Goal: Transaction & Acquisition: Purchase product/service

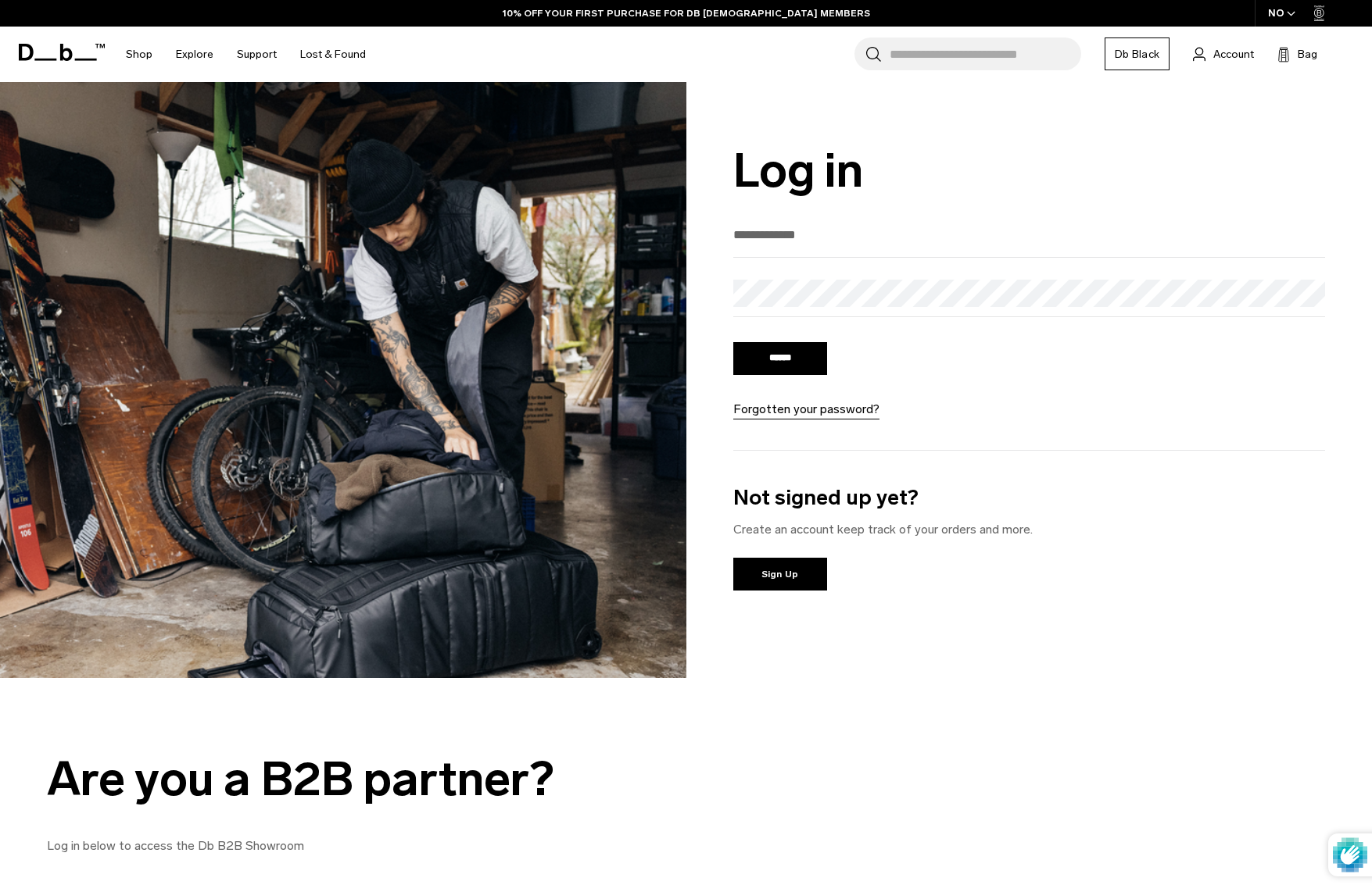
type input "**********"
click at [779, 360] on input "******" at bounding box center [780, 359] width 94 height 33
click at [782, 368] on input "******" at bounding box center [780, 359] width 94 height 33
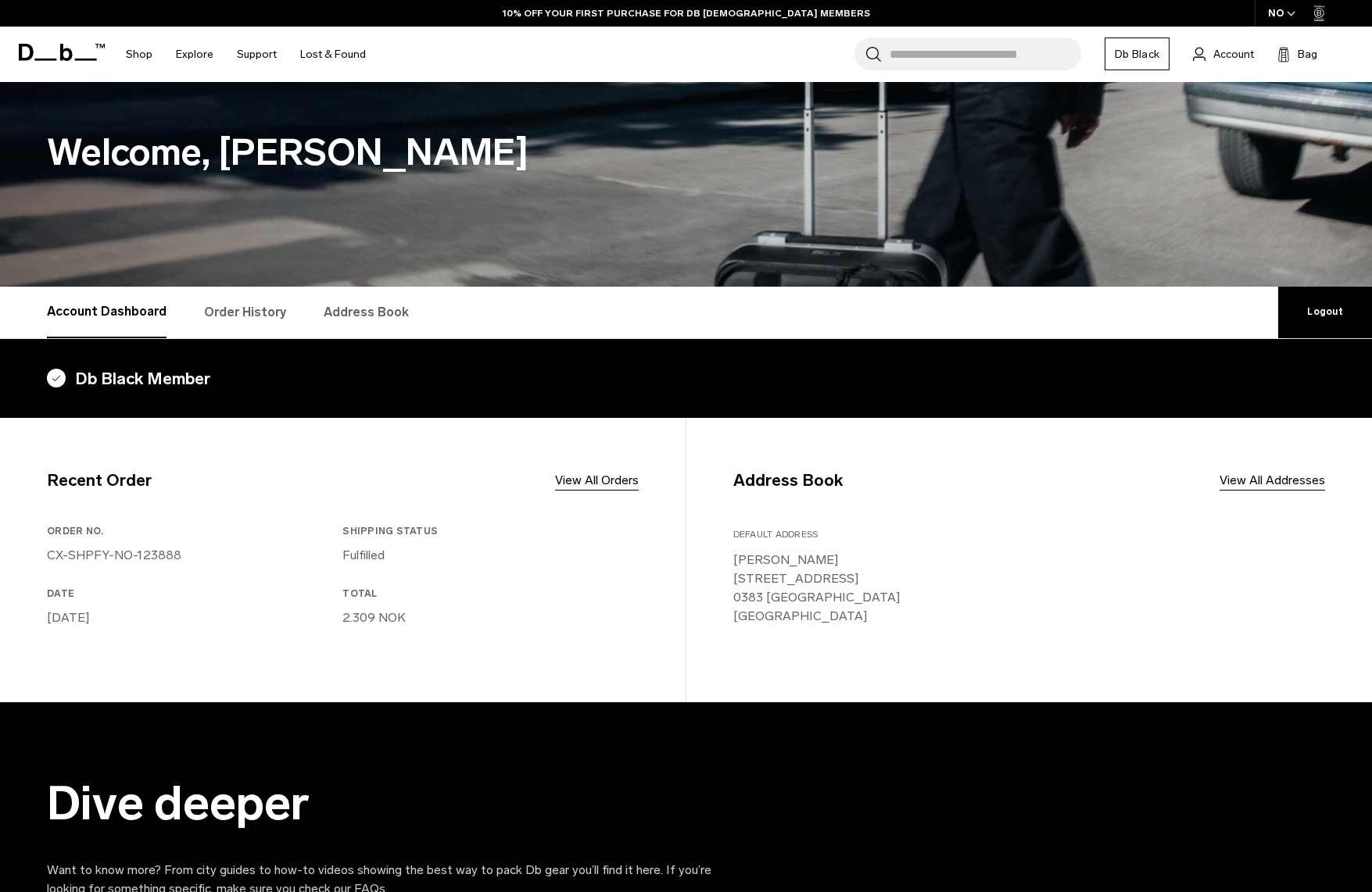
scroll to position [80, 0]
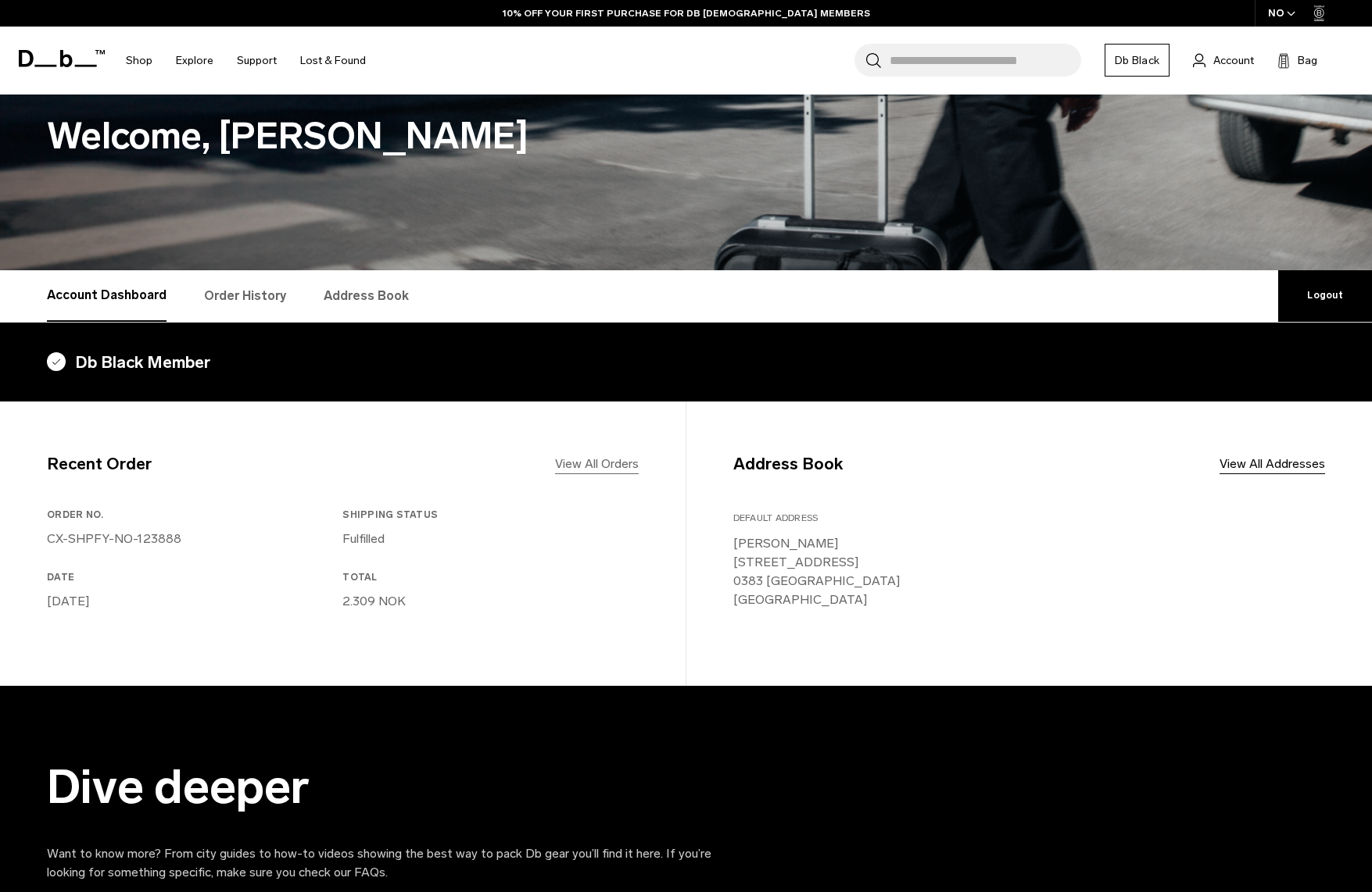
click at [562, 461] on link "View All Orders" at bounding box center [597, 464] width 84 height 19
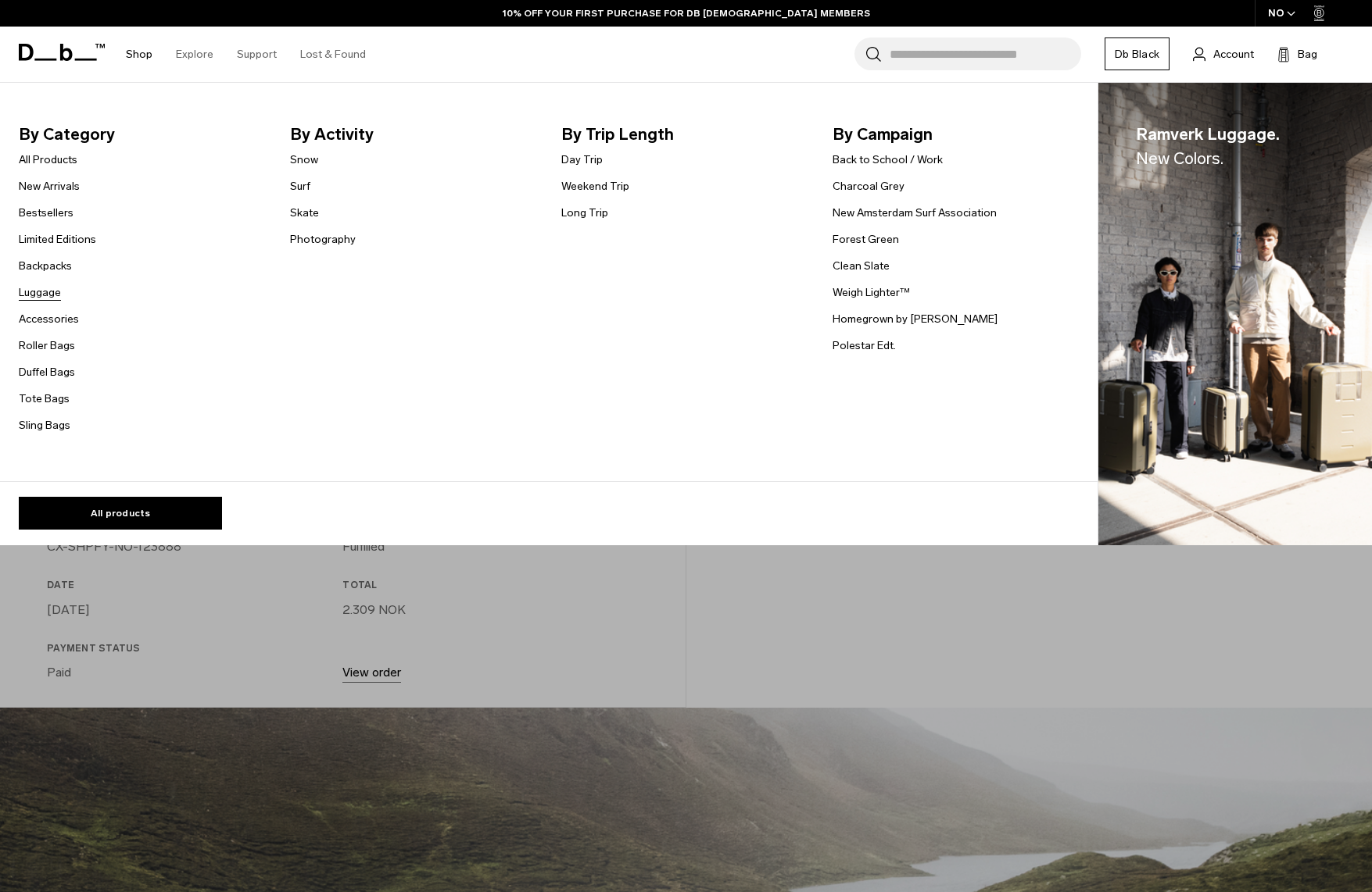
click at [52, 292] on link "Luggage" at bounding box center [39, 293] width 42 height 16
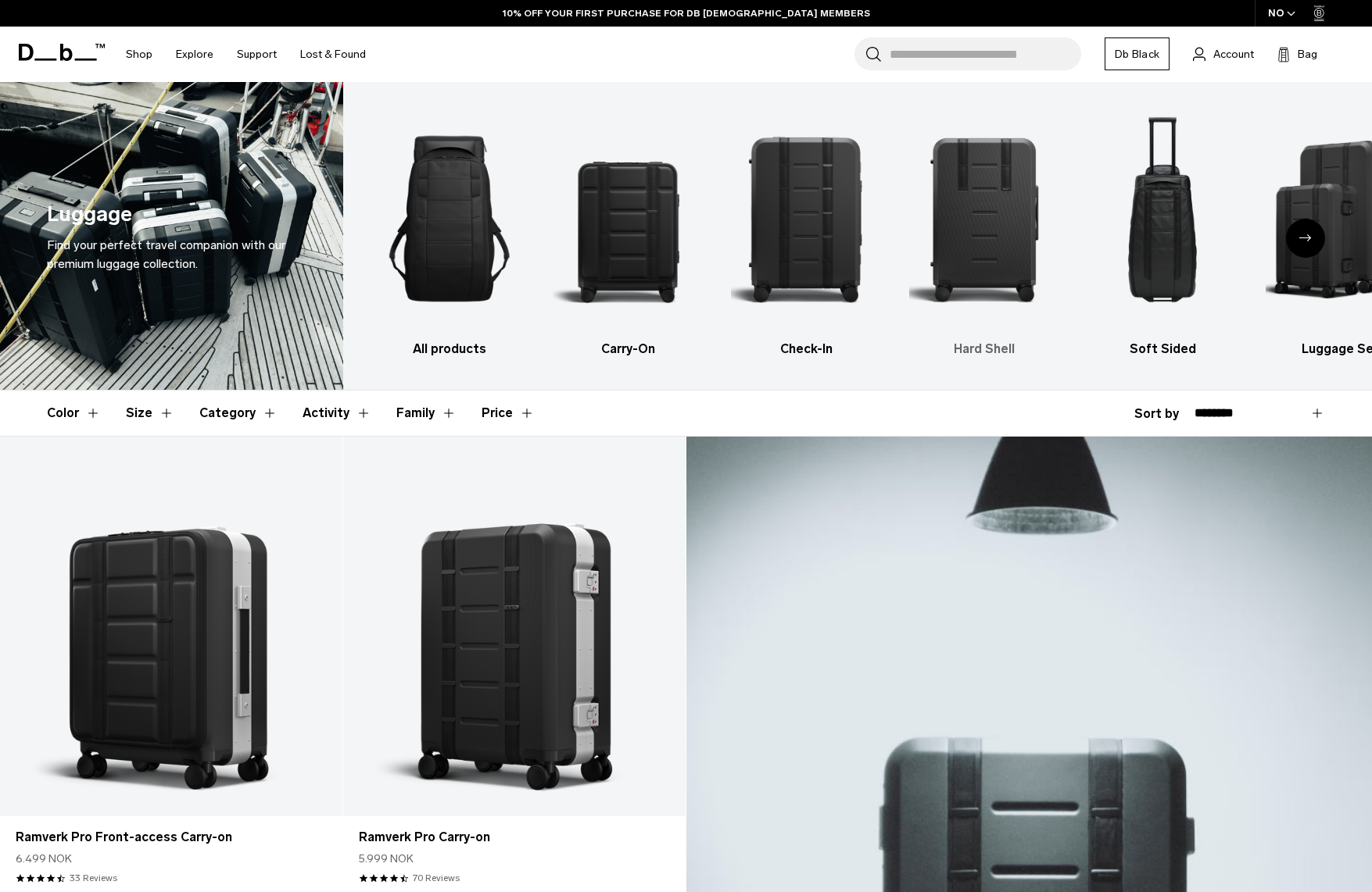
click at [975, 235] on img "4 / 6" at bounding box center [984, 219] width 151 height 226
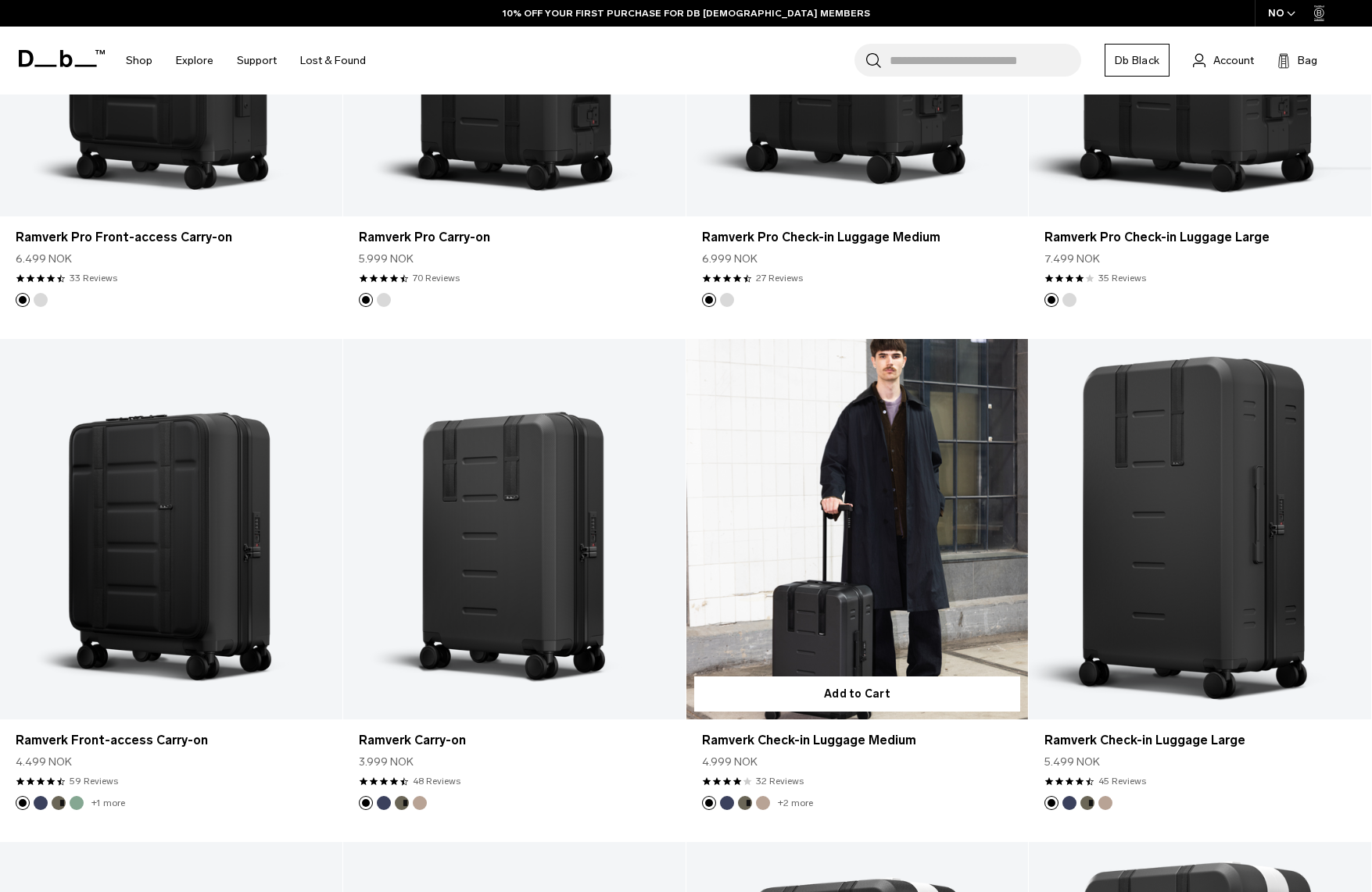
scroll to position [601, 0]
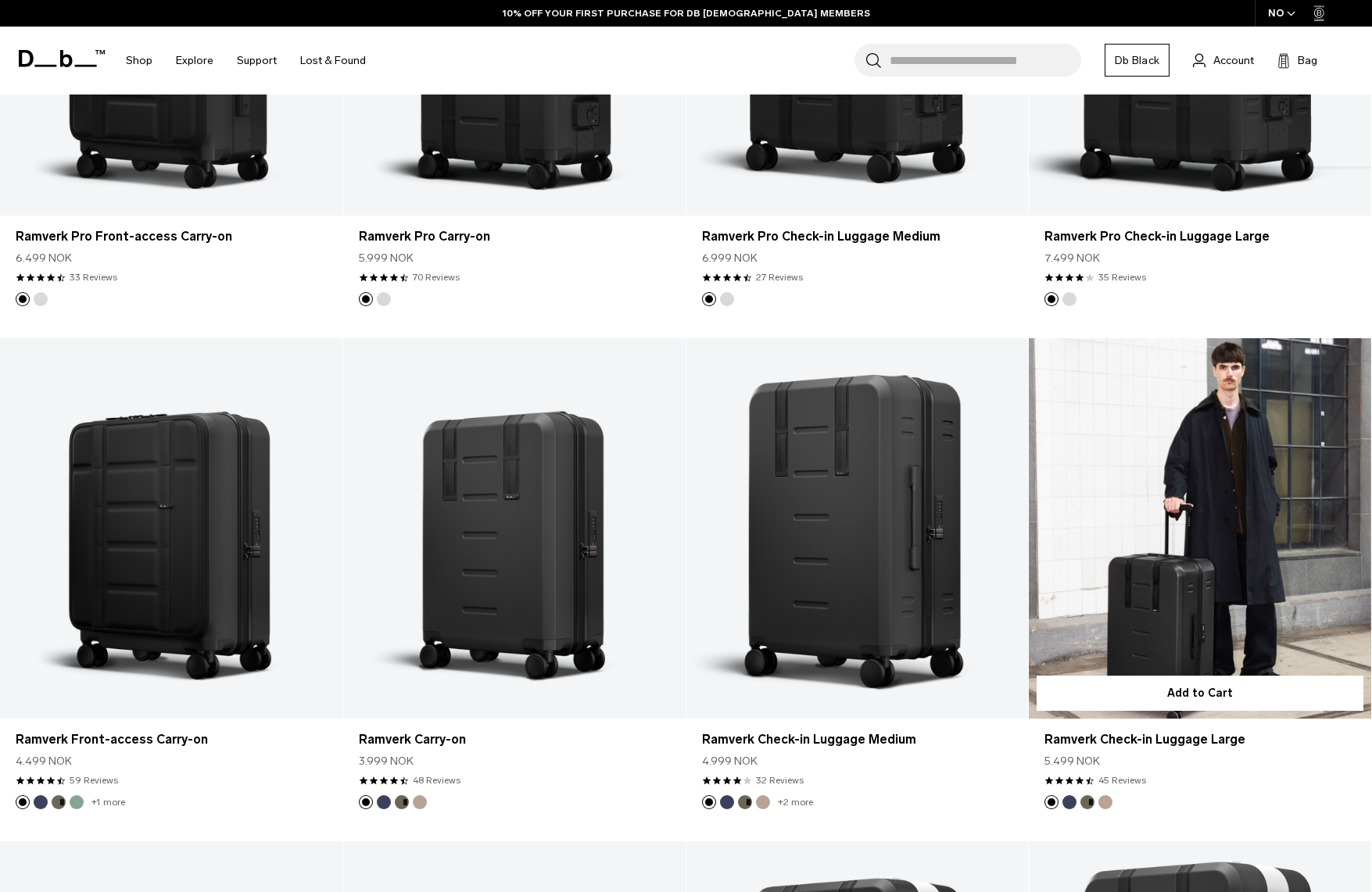
click at [1116, 575] on link "Ramverk Check-in Luggage Large" at bounding box center [1200, 528] width 342 height 380
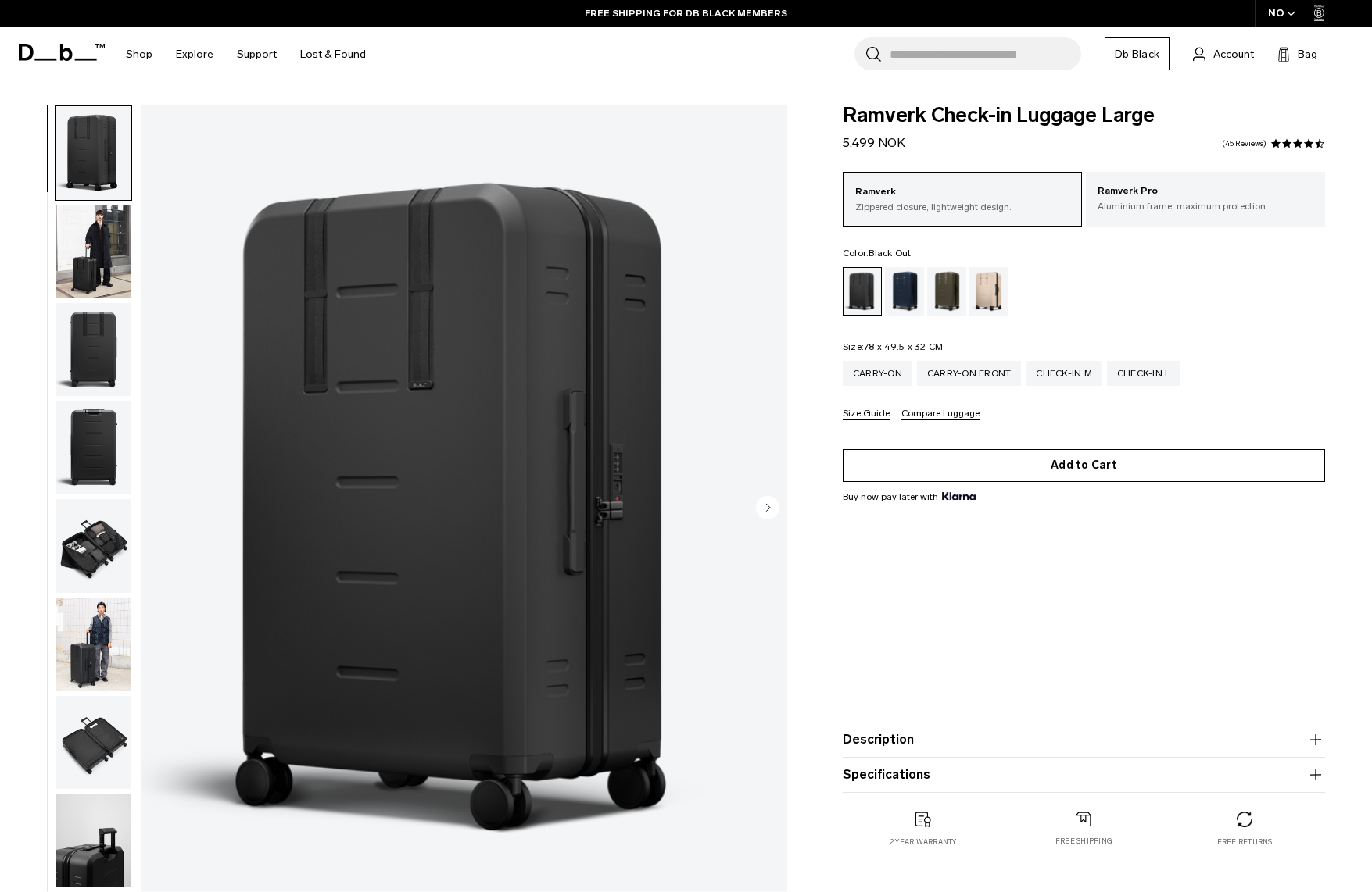
click at [1085, 469] on button "Add to Cart" at bounding box center [1084, 466] width 483 height 33
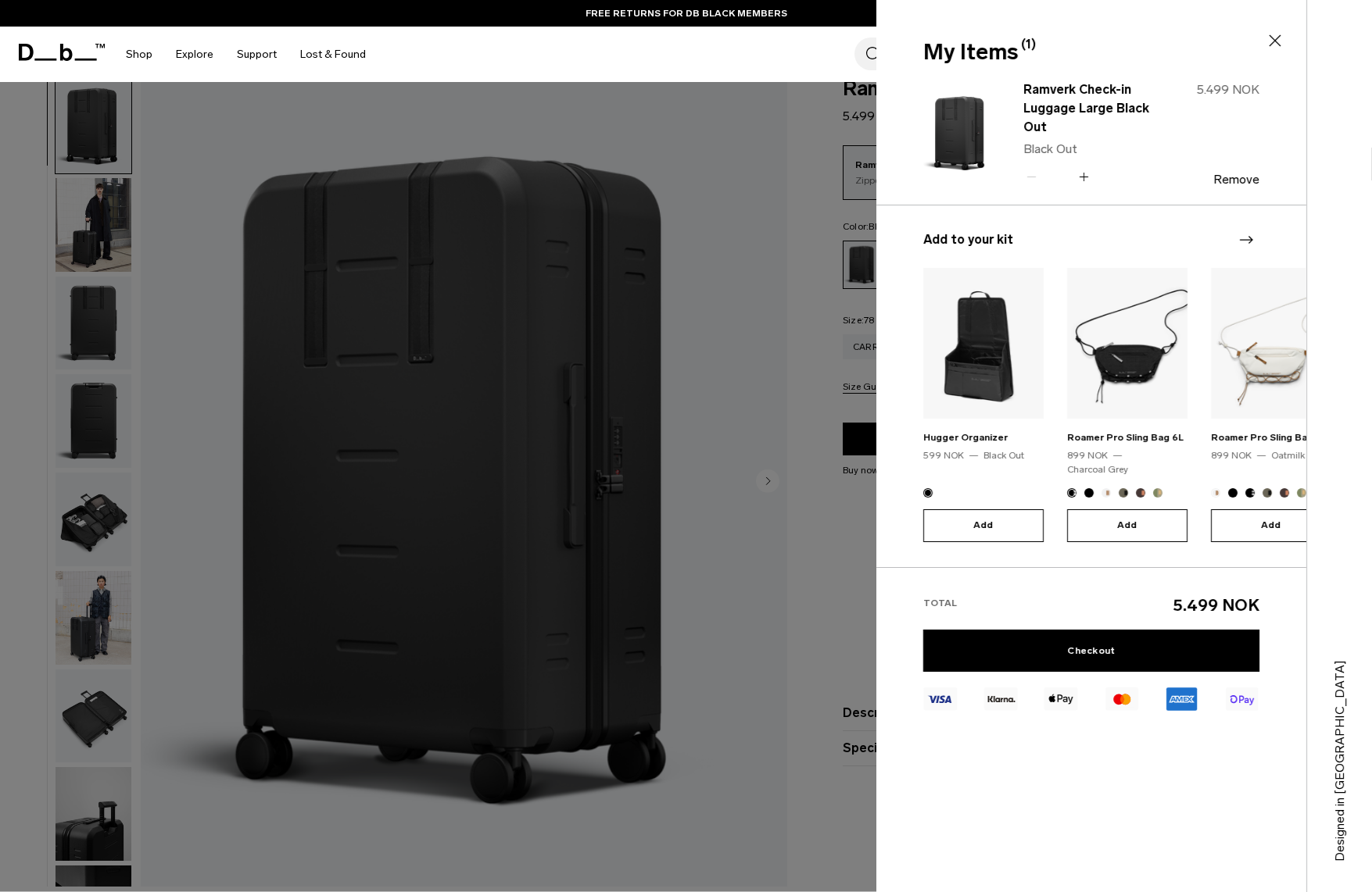
scroll to position [27, 0]
click at [1243, 245] on icon "Next slide" at bounding box center [1246, 240] width 19 height 19
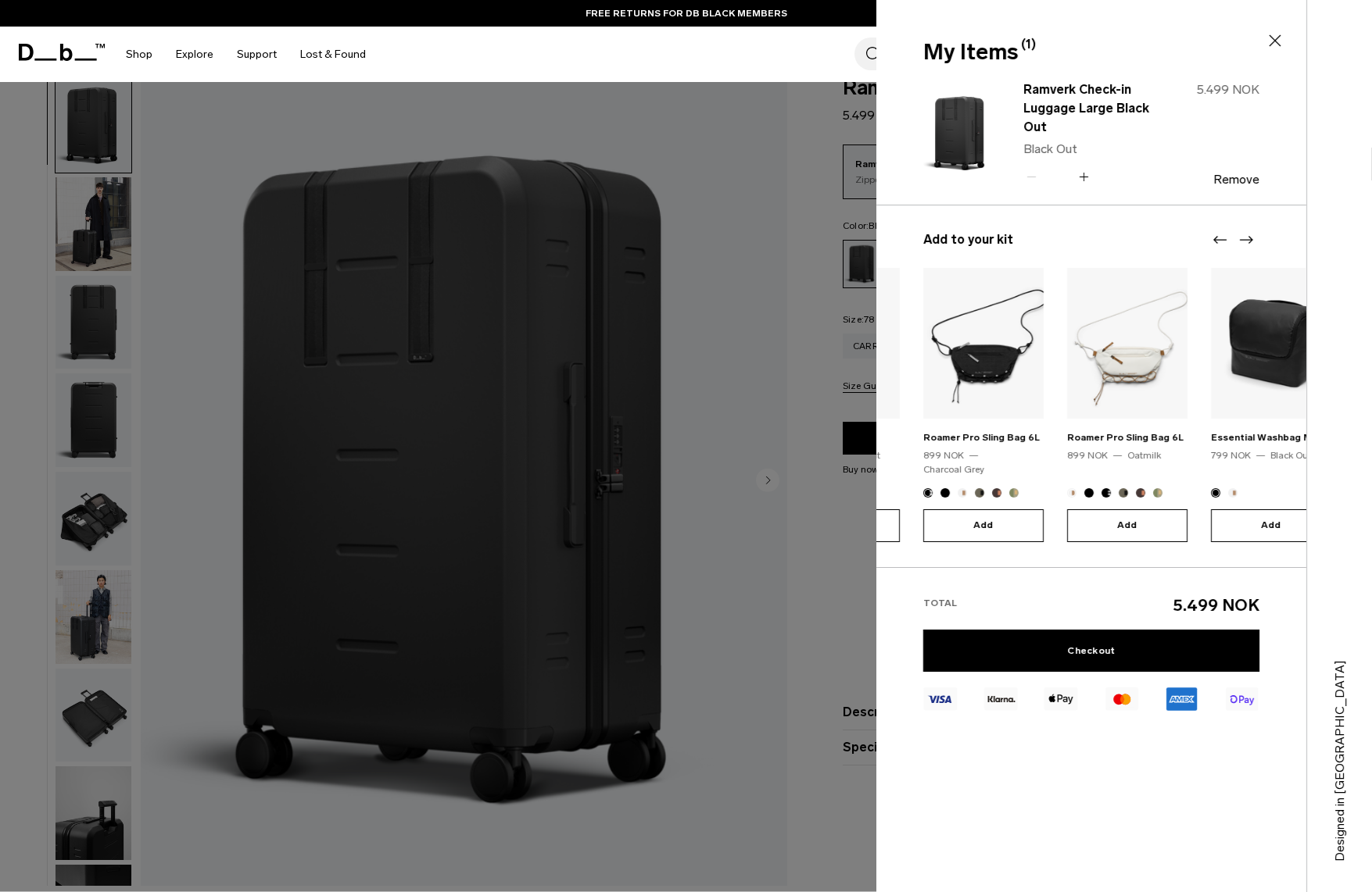
click at [1245, 242] on icon "Next slide" at bounding box center [1246, 240] width 19 height 19
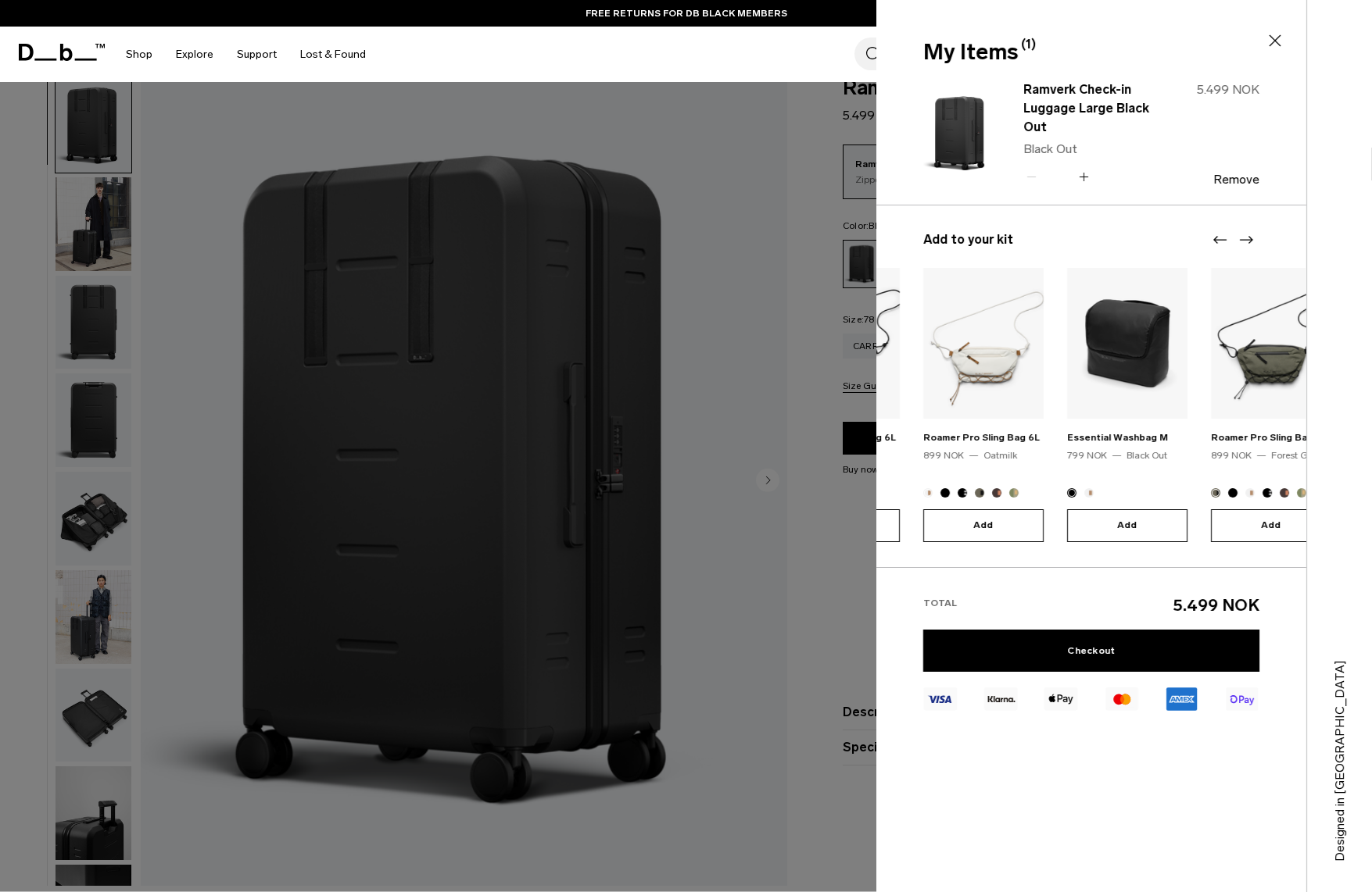
click at [1245, 242] on icon "Next slide" at bounding box center [1246, 240] width 19 height 19
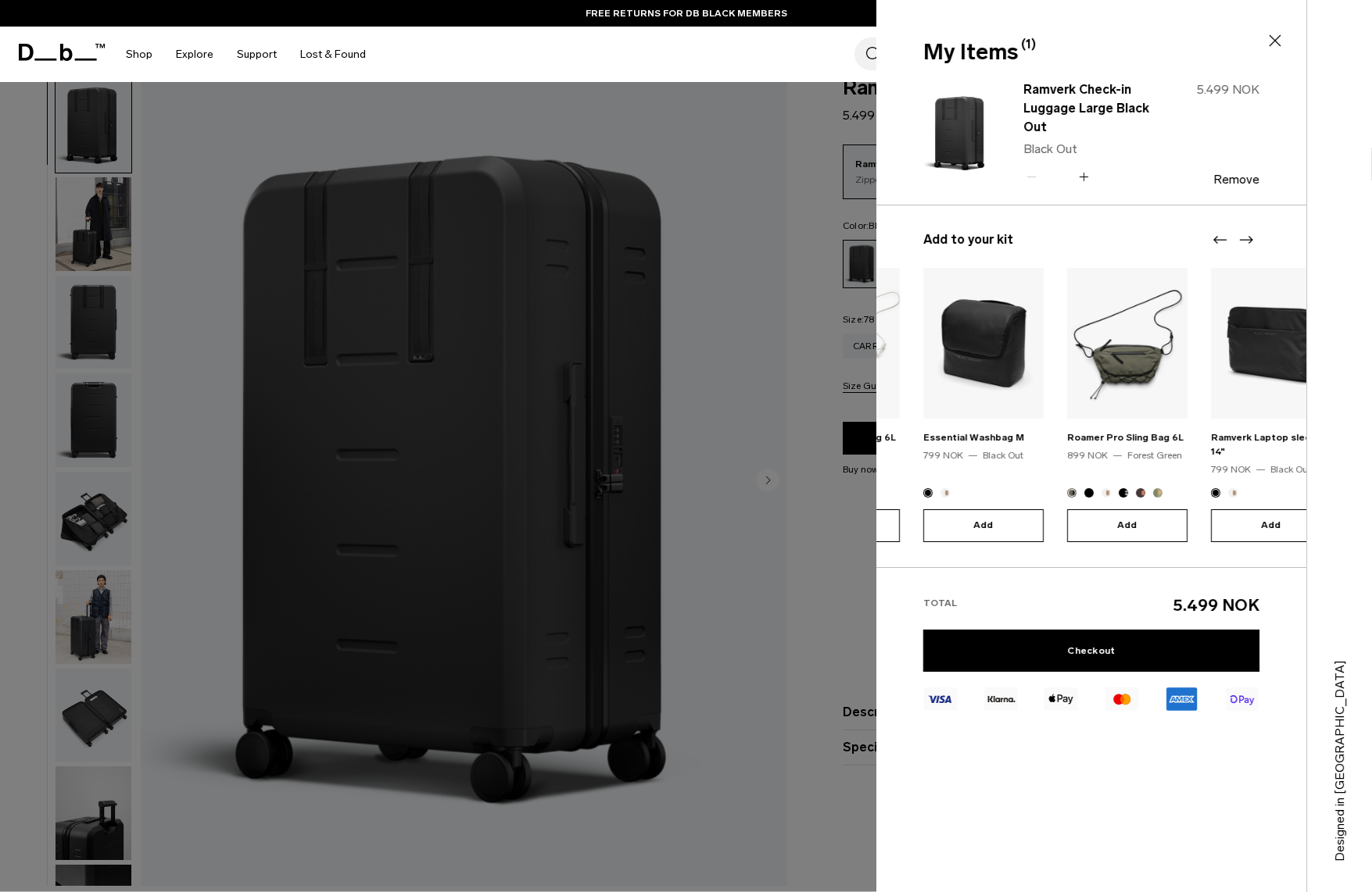
click at [1245, 242] on icon "Next slide" at bounding box center [1246, 240] width 19 height 19
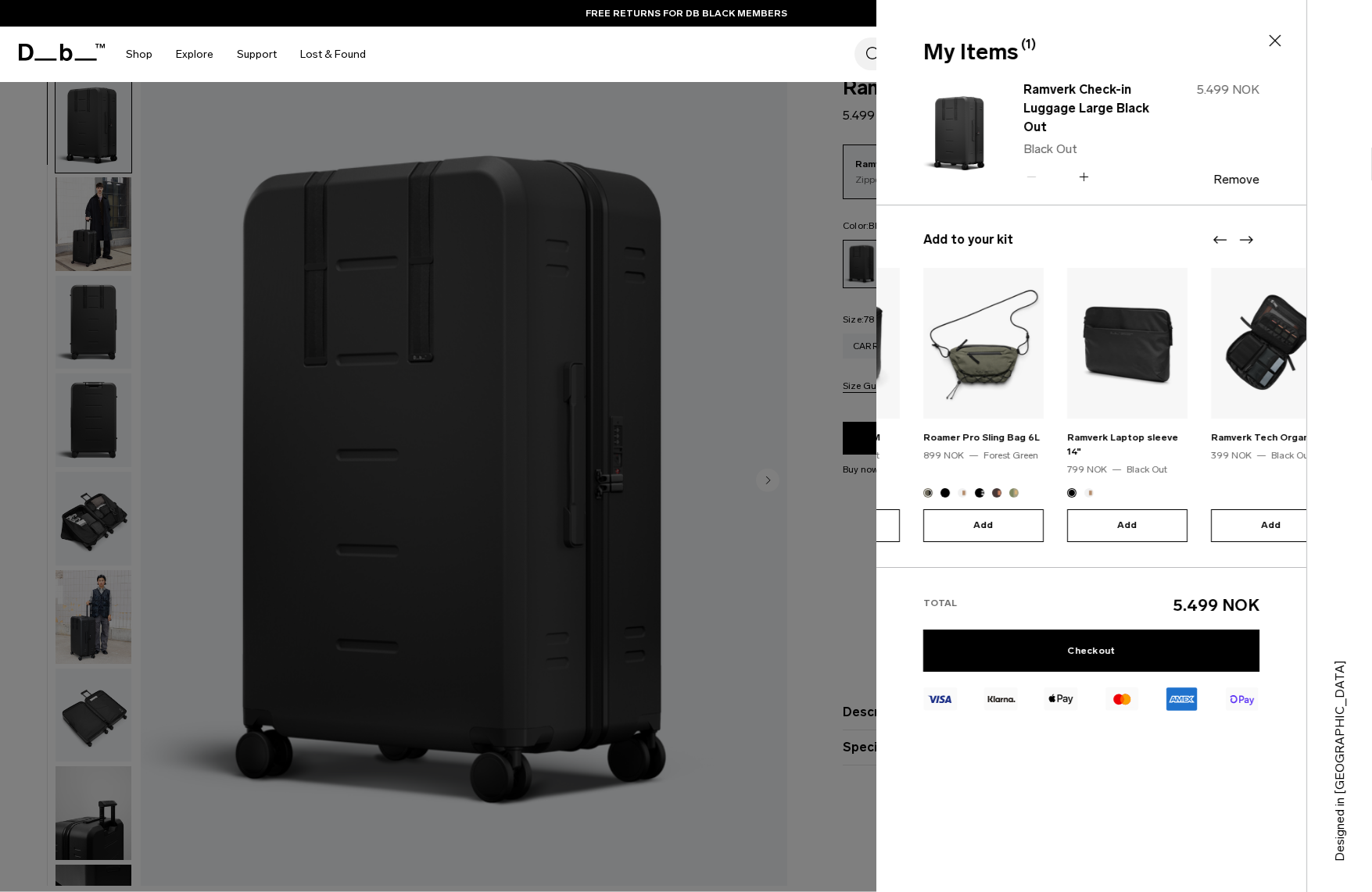
click at [1245, 242] on icon "Next slide" at bounding box center [1246, 240] width 19 height 19
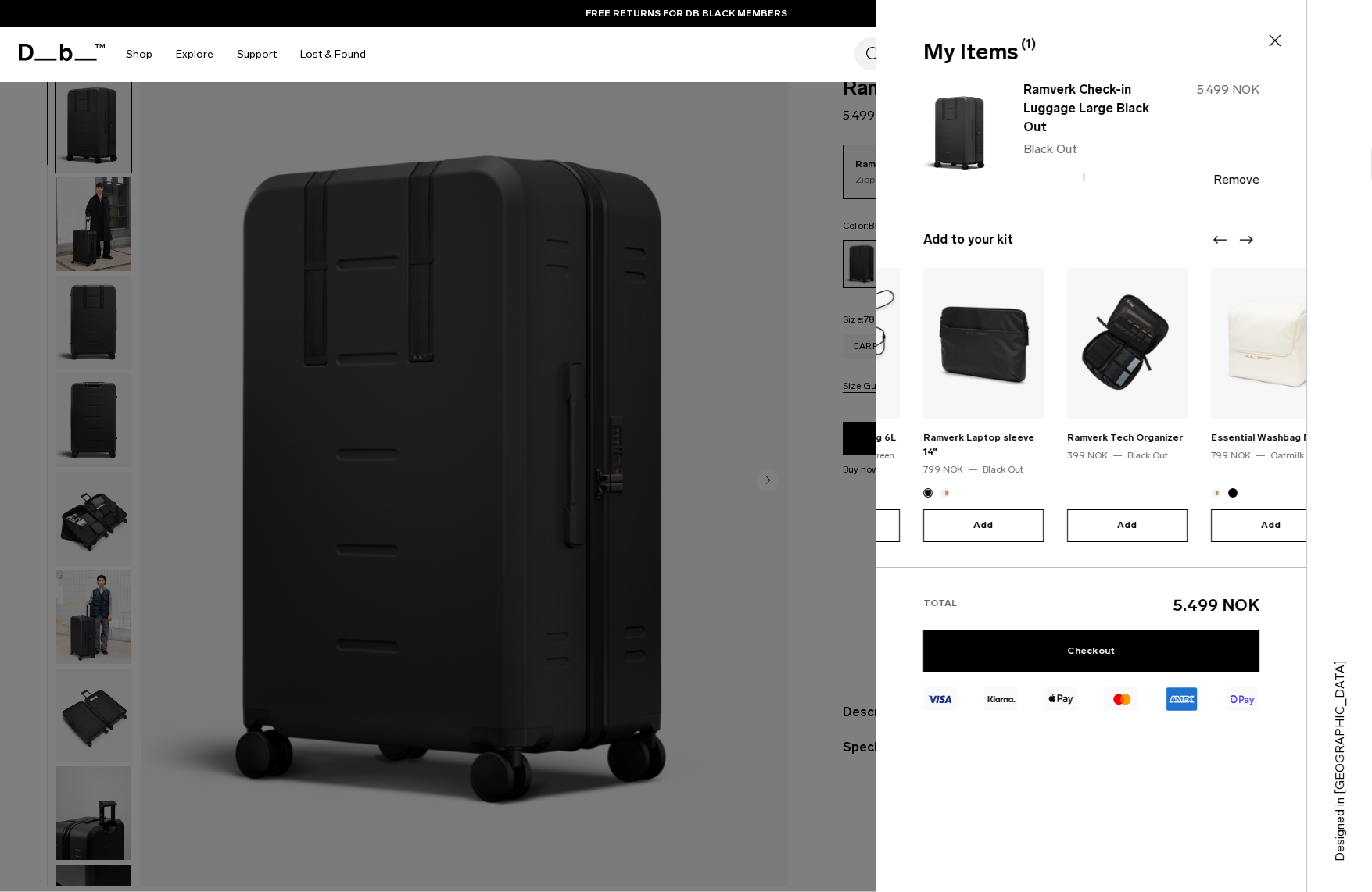
click at [1245, 242] on icon "Next slide" at bounding box center [1246, 240] width 19 height 19
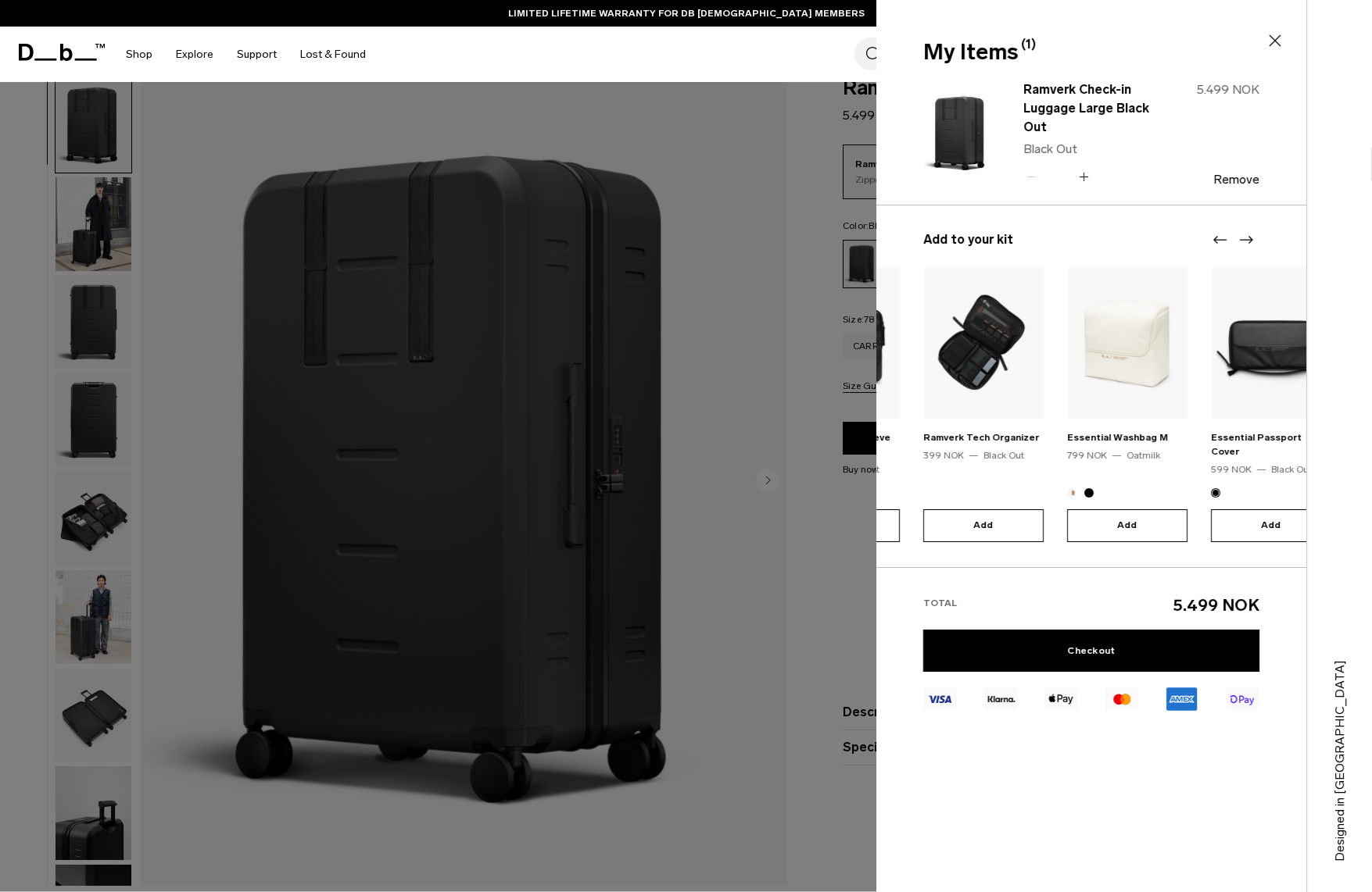
click at [1245, 242] on icon "Next slide" at bounding box center [1246, 240] width 19 height 19
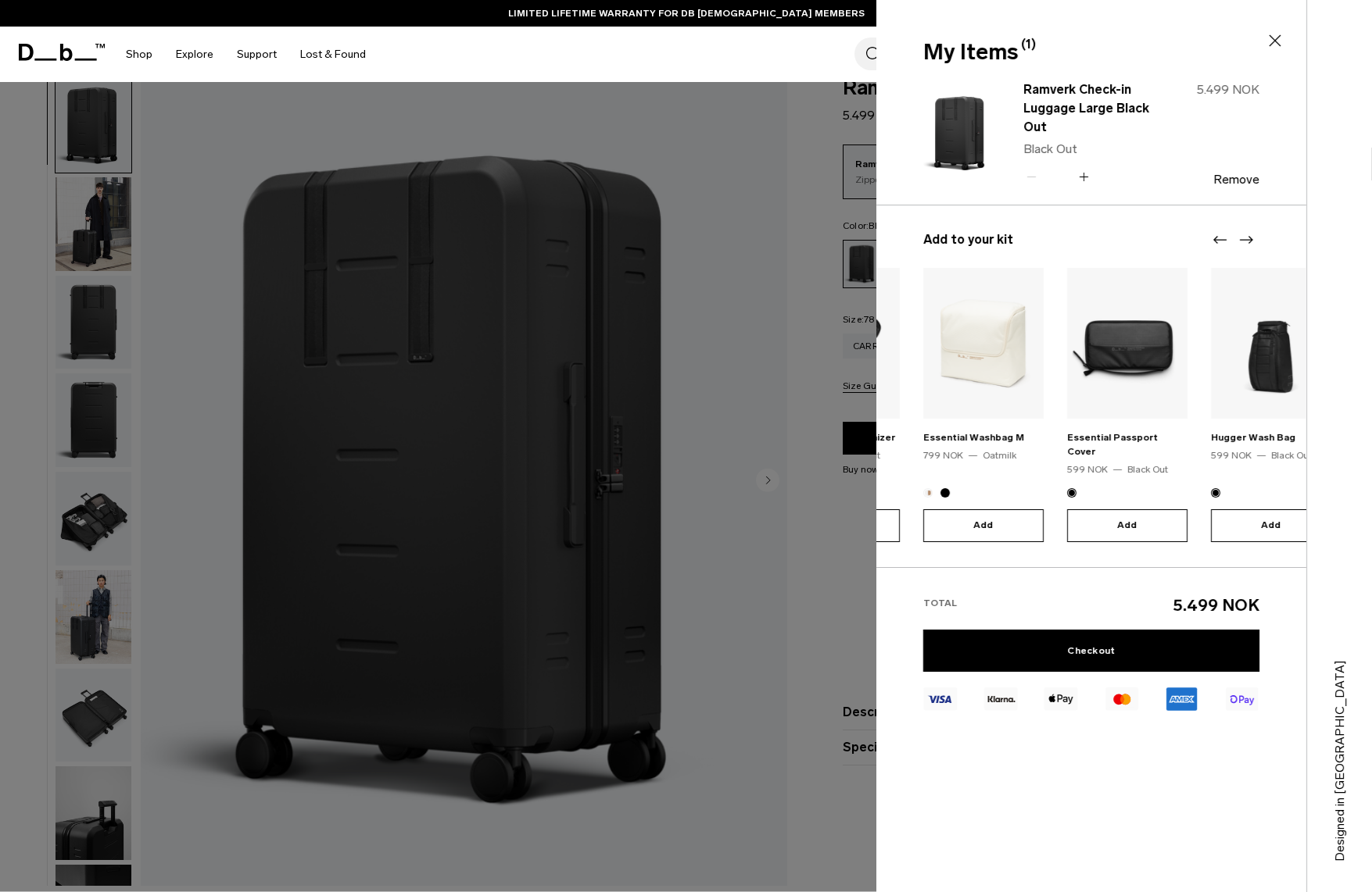
click at [1245, 242] on icon "Next slide" at bounding box center [1246, 240] width 19 height 19
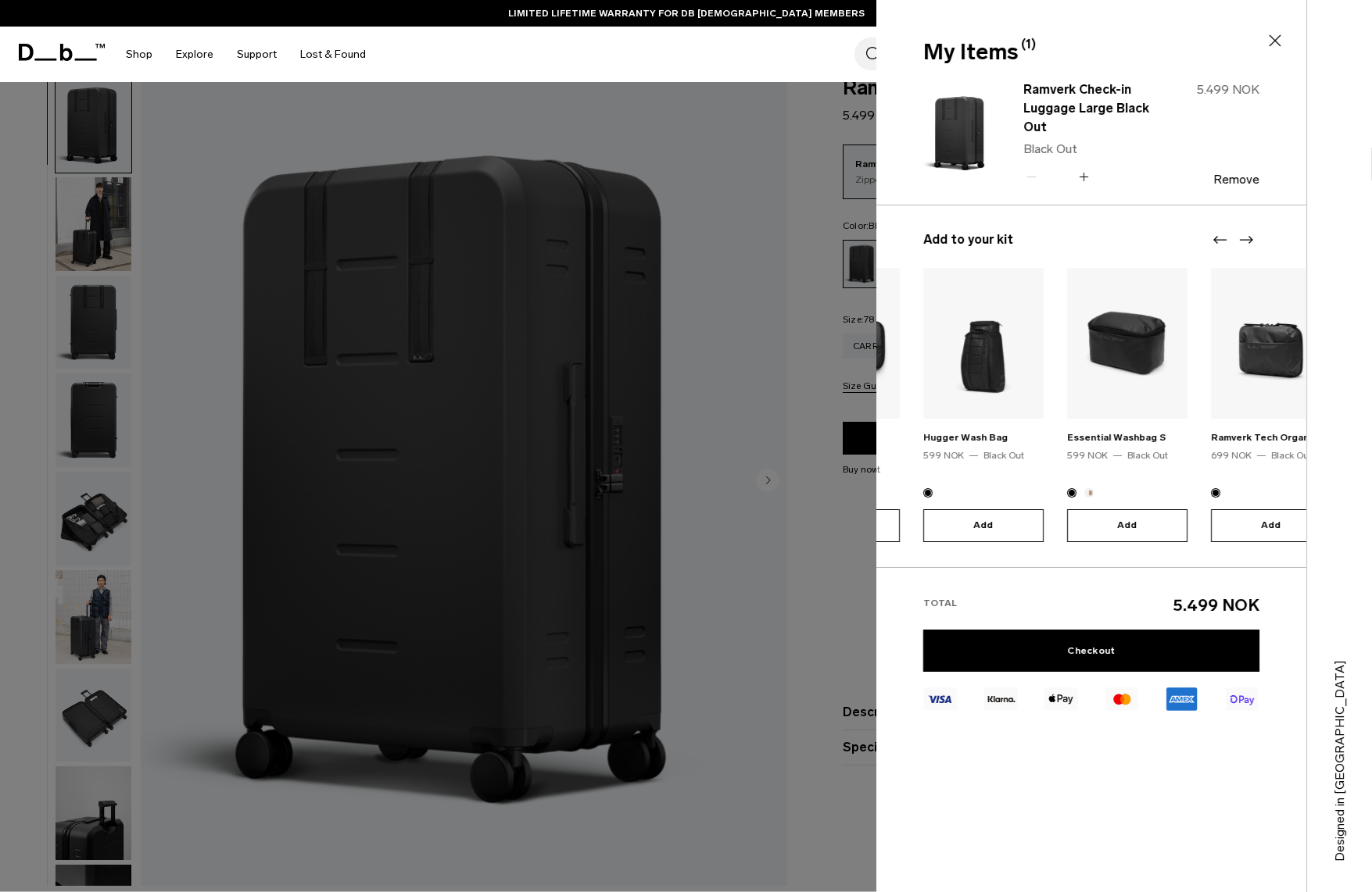
click at [1245, 242] on icon "Next slide" at bounding box center [1246, 240] width 19 height 19
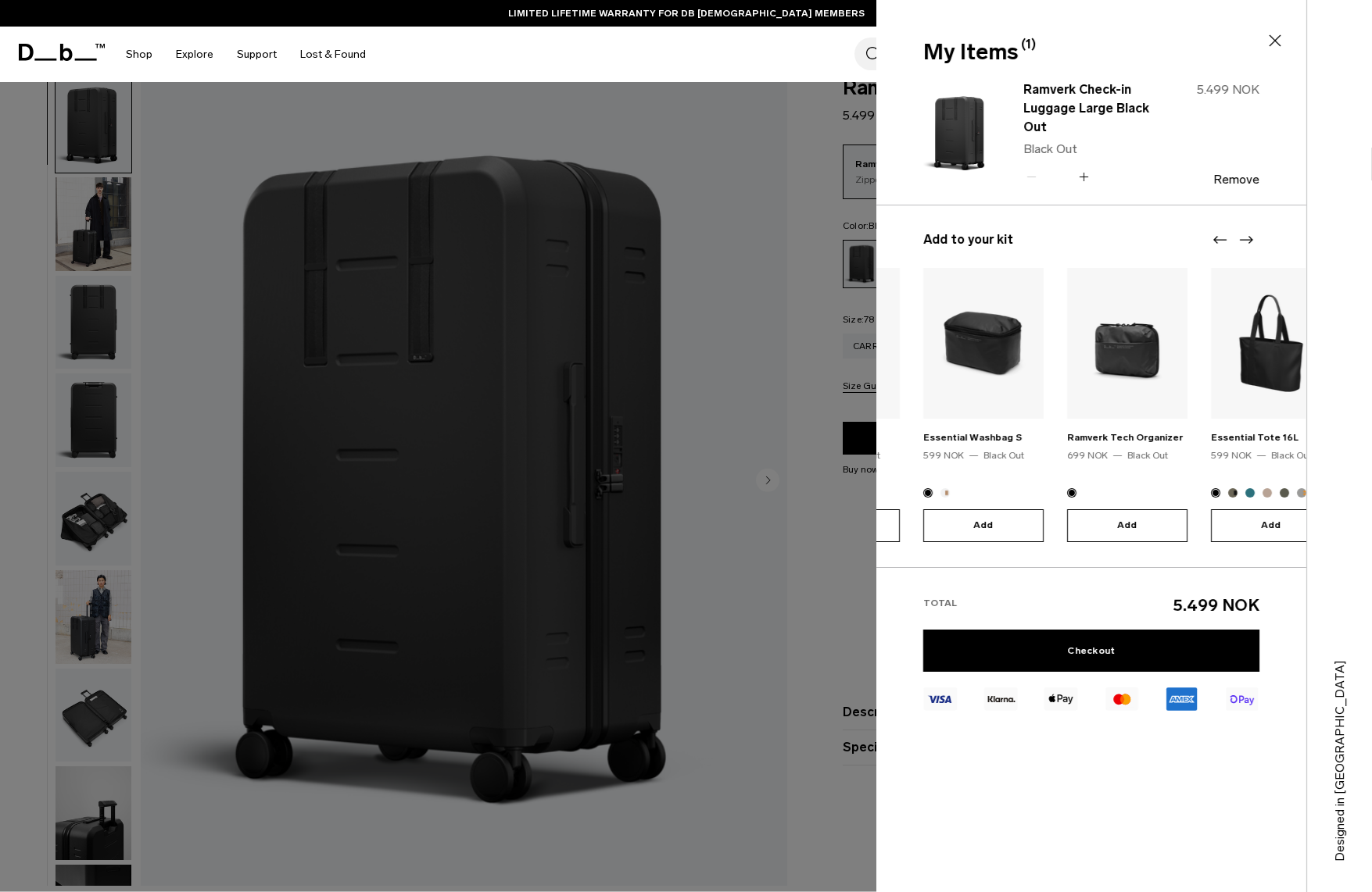
click at [1245, 242] on icon "Next slide" at bounding box center [1246, 240] width 19 height 19
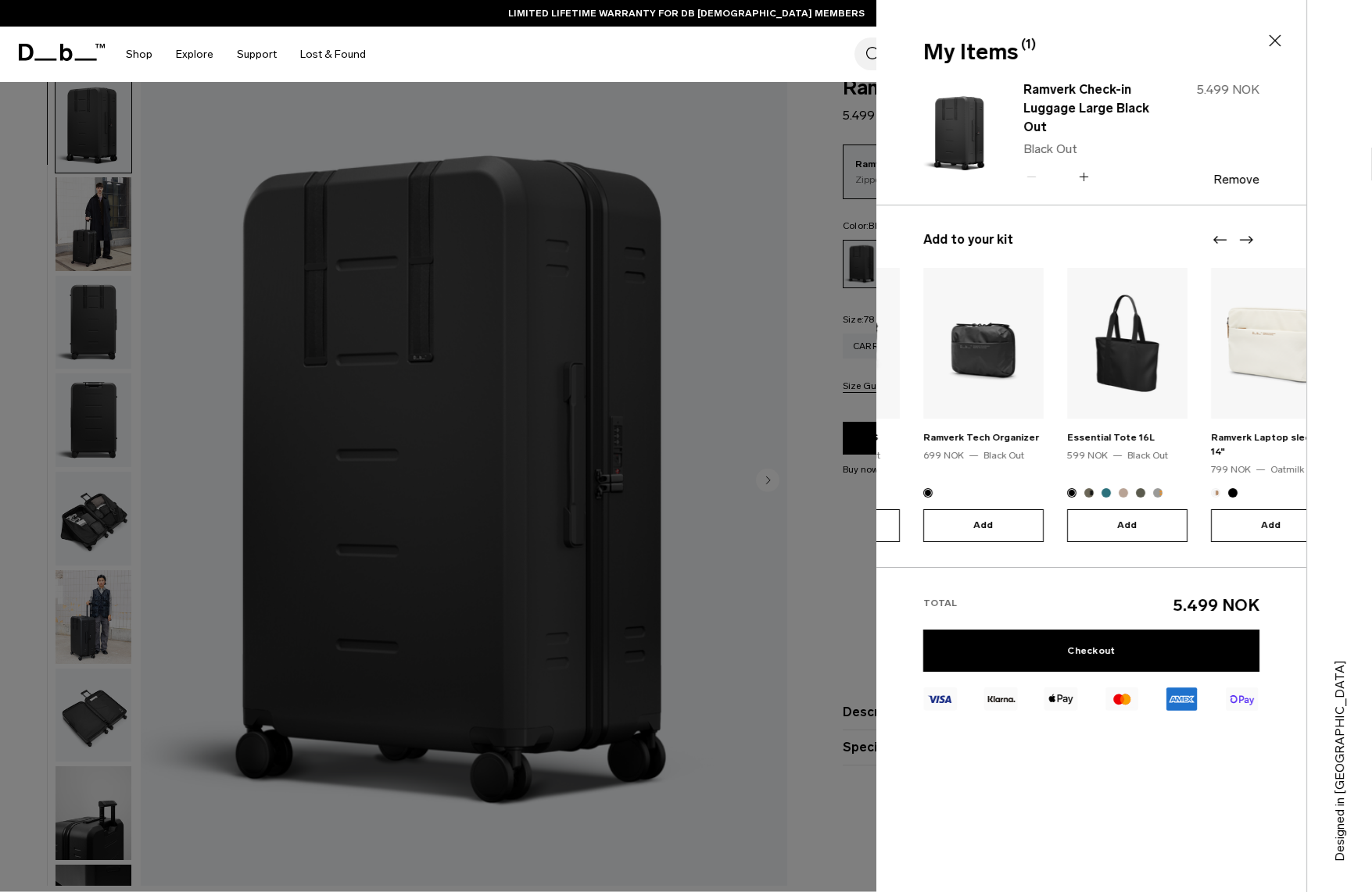
click at [1245, 242] on icon "Next slide" at bounding box center [1246, 240] width 19 height 19
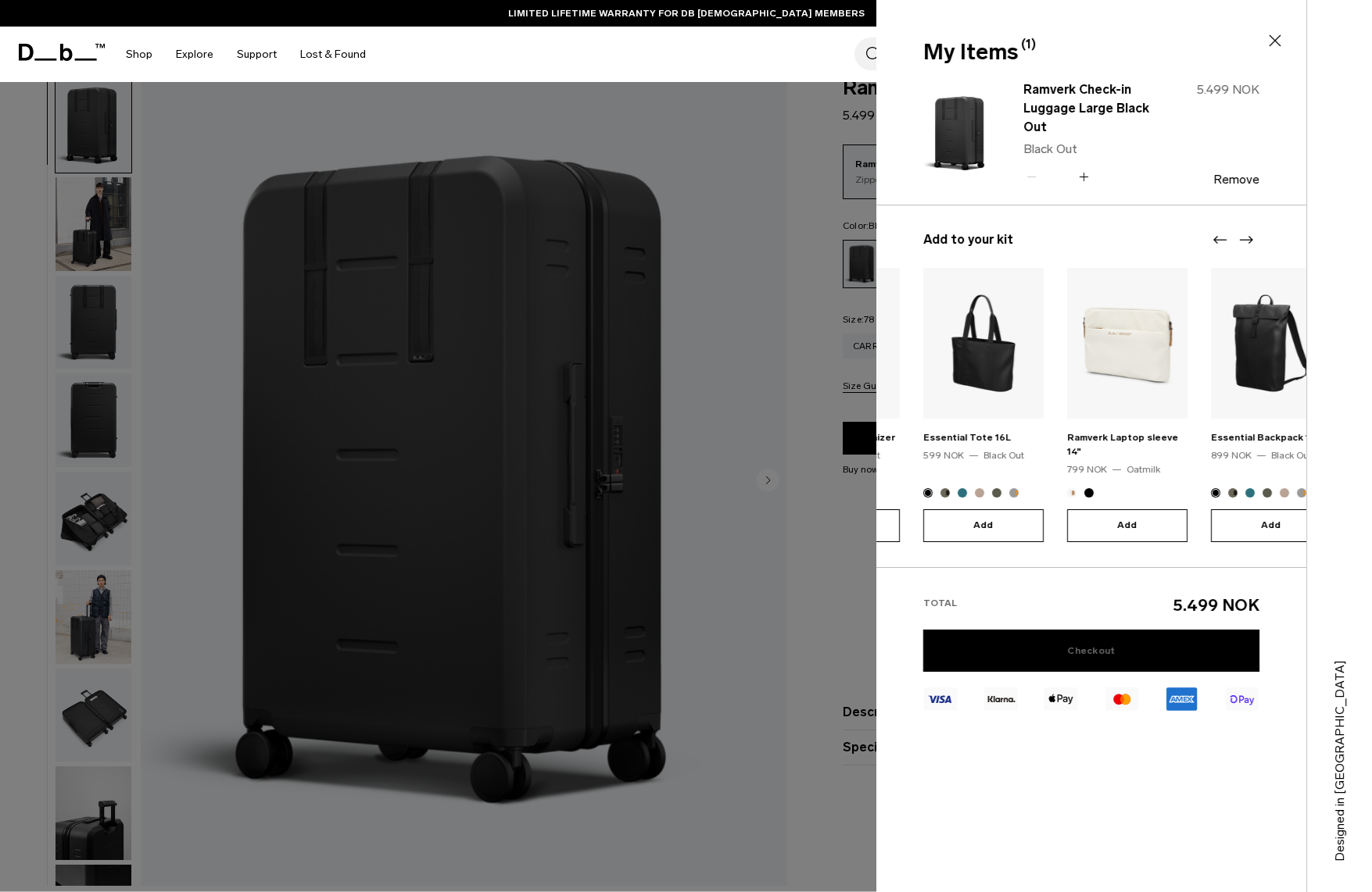
click at [1098, 639] on link "Checkout" at bounding box center [1091, 650] width 336 height 42
